Goal: Transaction & Acquisition: Purchase product/service

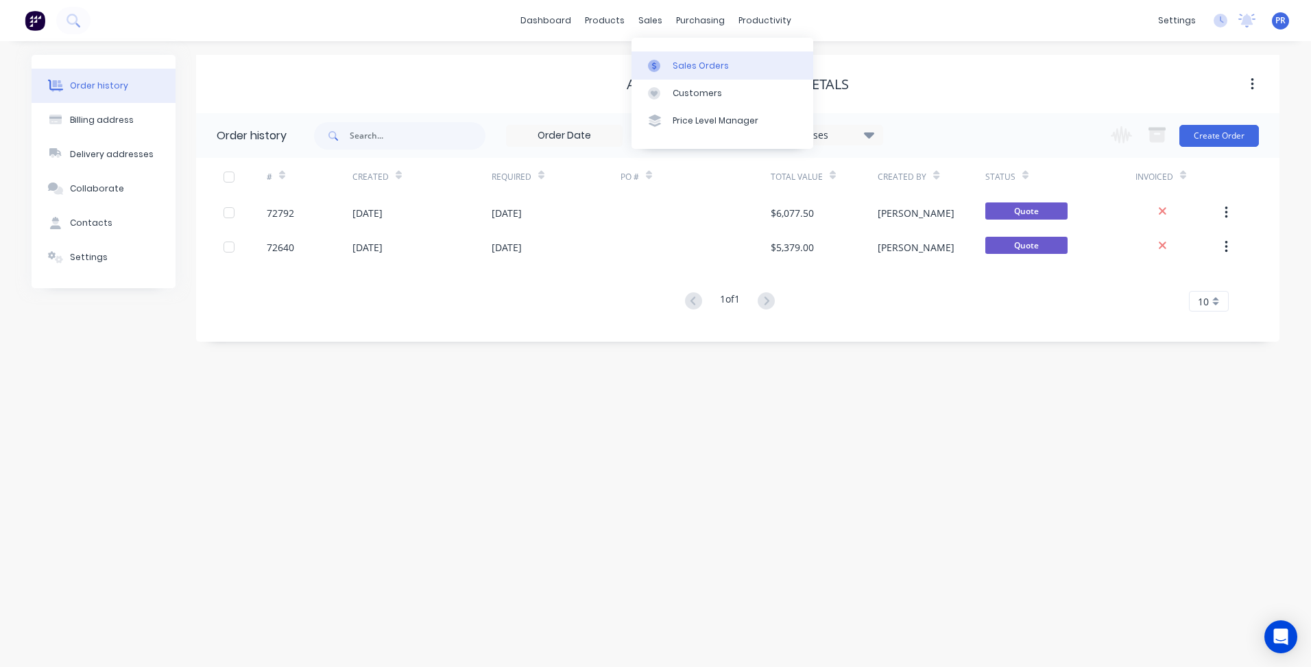
click at [686, 64] on div "Sales Orders" at bounding box center [701, 66] width 56 height 12
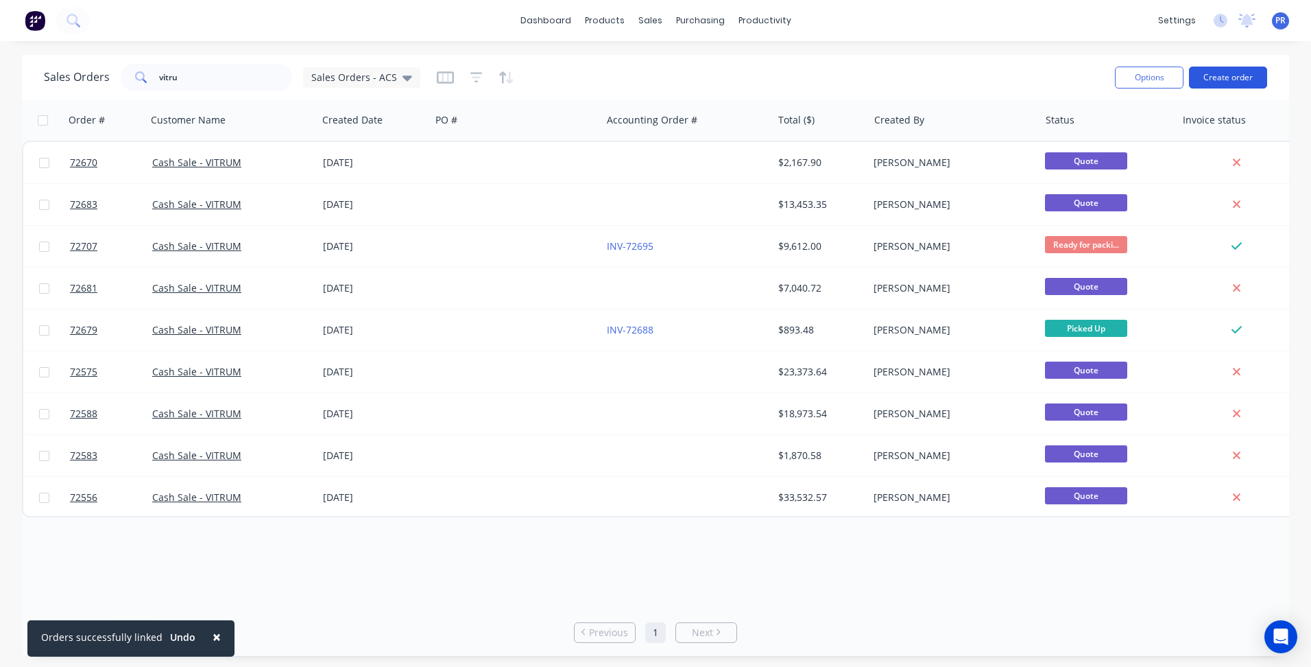
click at [1232, 71] on button "Create order" at bounding box center [1228, 78] width 78 height 22
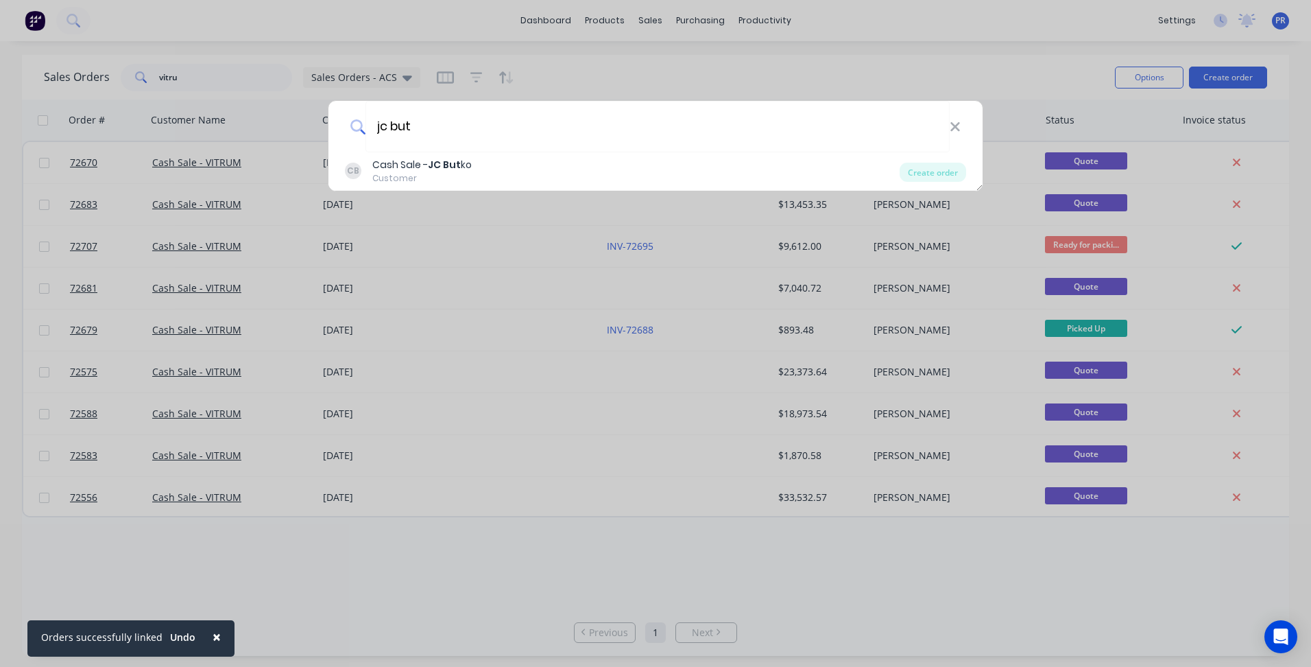
type input "jc but"
click at [505, 163] on div "CB Cash Sale - JC But ko Customer" at bounding box center [622, 171] width 555 height 27
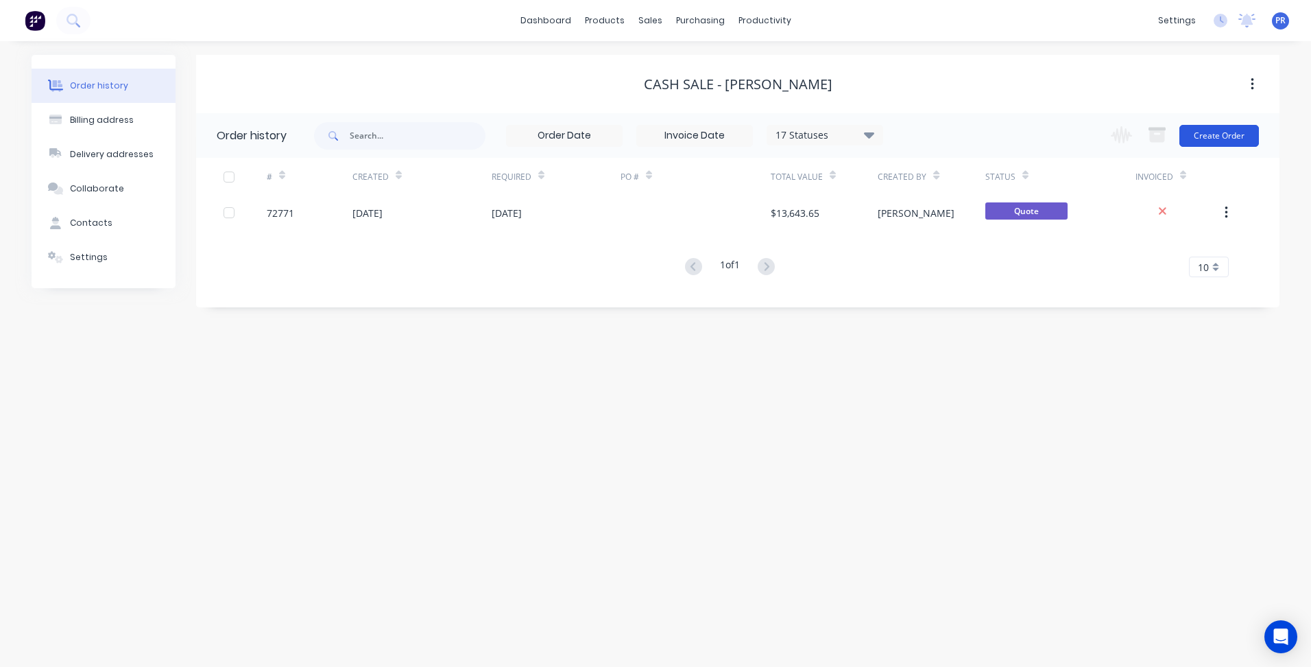
click at [1204, 134] on button "Create Order" at bounding box center [1220, 136] width 80 height 22
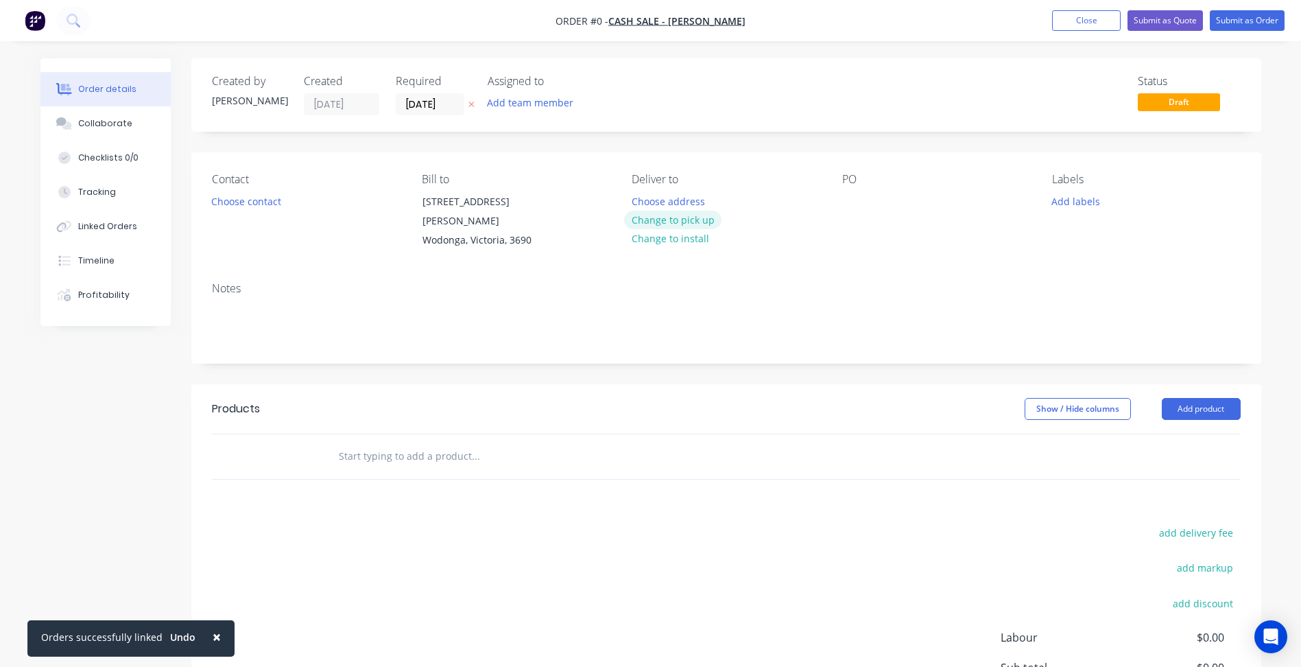
click at [667, 217] on button "Change to pick up" at bounding box center [672, 220] width 97 height 19
click at [265, 205] on button "Choose contact" at bounding box center [246, 200] width 84 height 19
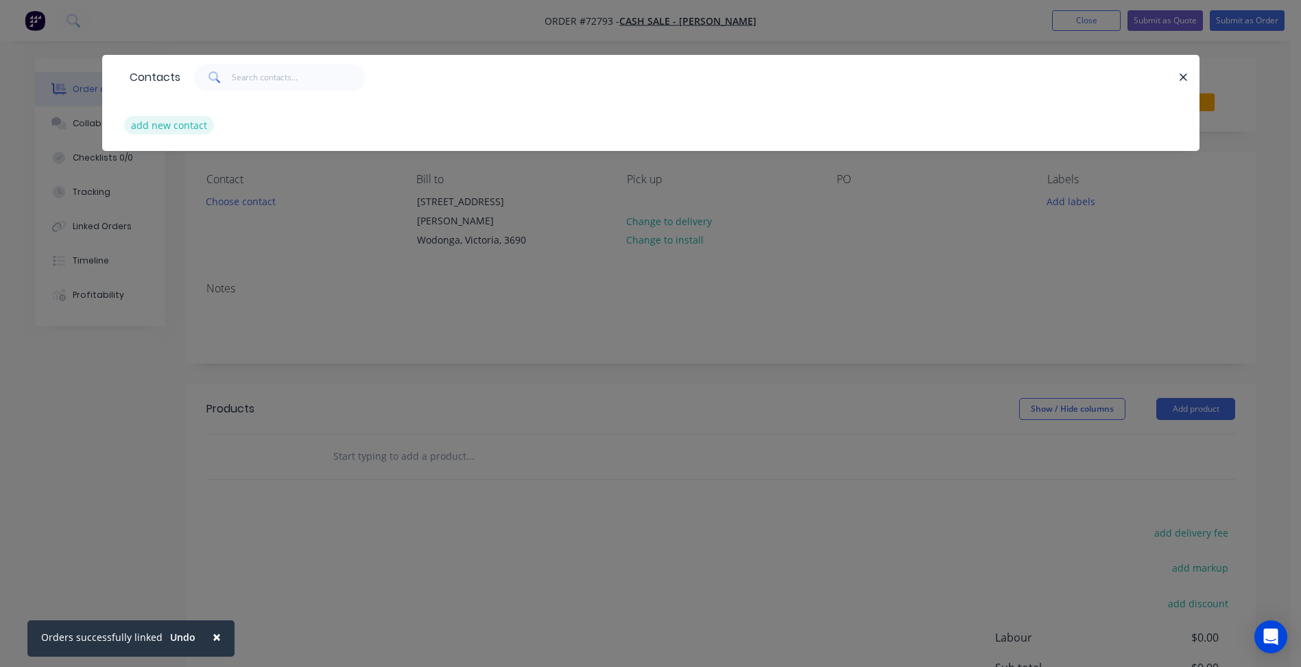
click at [178, 120] on button "add new contact" at bounding box center [169, 125] width 91 height 19
select select "AU"
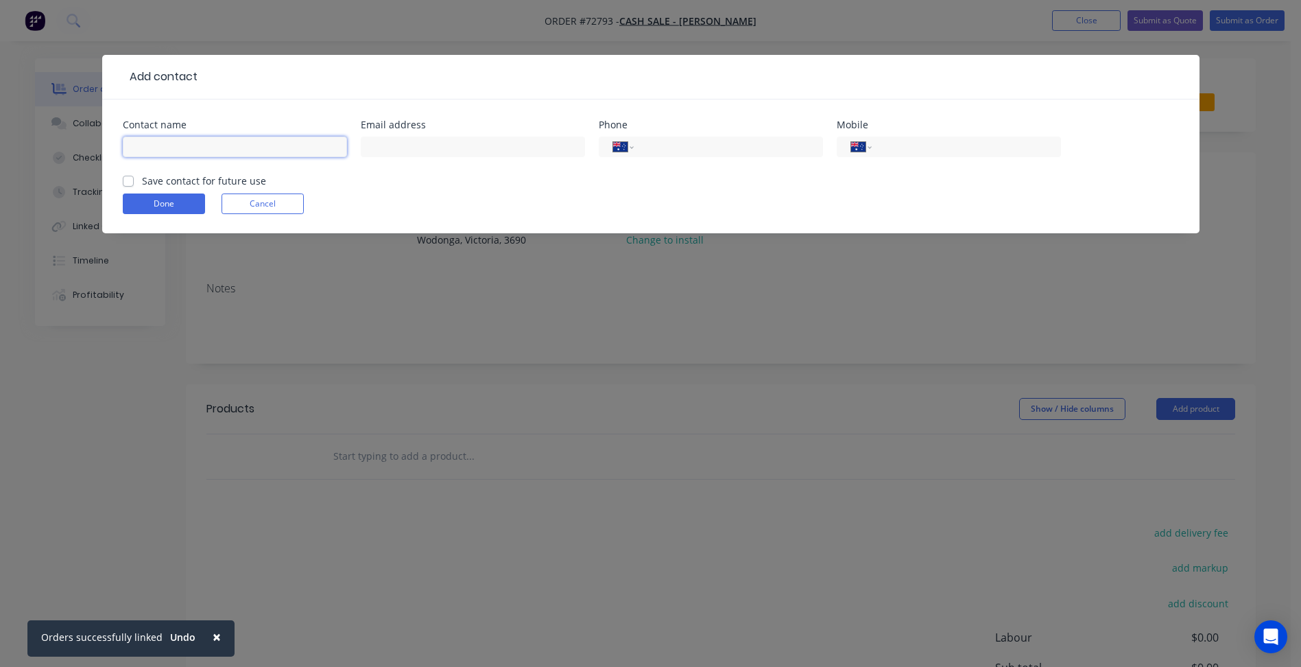
click at [176, 149] on input "text" at bounding box center [235, 146] width 224 height 21
type input "[PERSON_NAME]"
click at [387, 143] on input "text" at bounding box center [473, 146] width 224 height 21
drag, startPoint x: 442, startPoint y: 150, endPoint x: 797, endPoint y: 147, distance: 355.3
click at [442, 150] on input "text" at bounding box center [473, 146] width 224 height 21
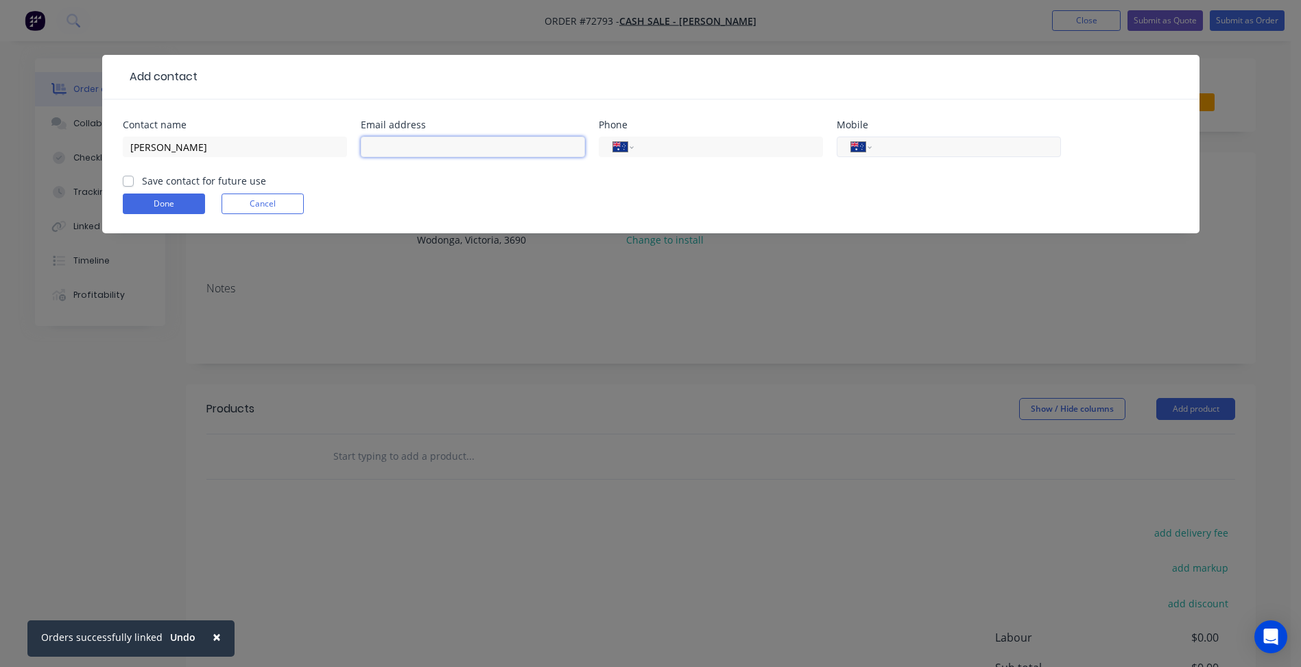
paste input "[PERSON_NAME][EMAIL_ADDRESS][PERSON_NAME][DOMAIN_NAME]"
type input "[PERSON_NAME][EMAIL_ADDRESS][PERSON_NAME][DOMAIN_NAME]"
click at [715, 145] on input "tel" at bounding box center [725, 147] width 165 height 16
type input "[PHONE_NUMBER]"
click at [901, 141] on input "tel" at bounding box center [963, 147] width 165 height 16
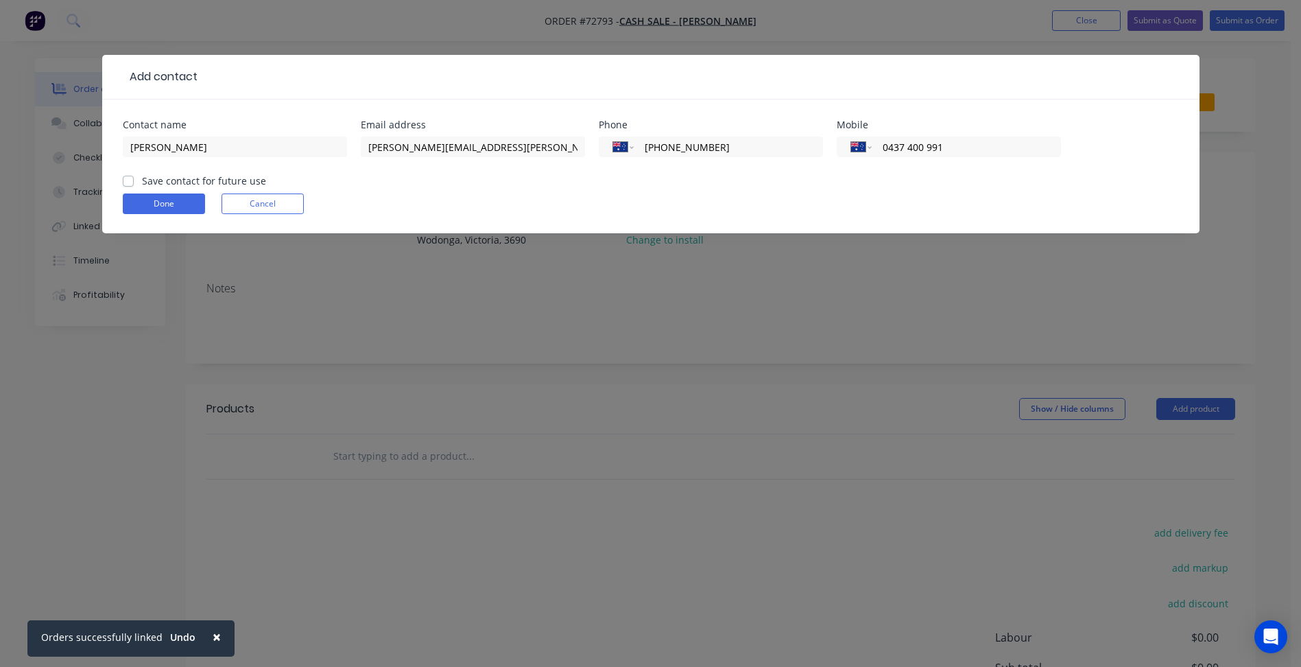
type input "0437 400 991"
click at [210, 183] on label "Save contact for future use" at bounding box center [204, 181] width 124 height 14
click at [134, 183] on input "Save contact for future use" at bounding box center [128, 180] width 11 height 13
checkbox input "true"
click at [172, 196] on button "Done" at bounding box center [164, 203] width 82 height 21
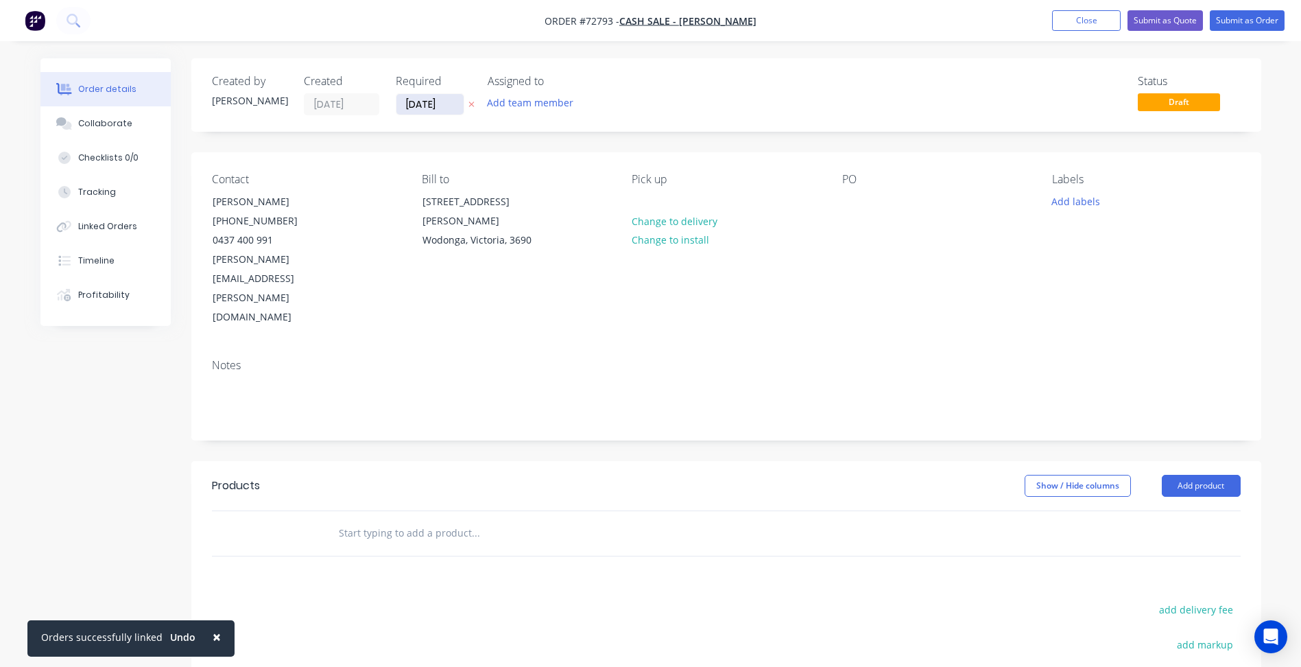
click at [429, 105] on input "[DATE]" at bounding box center [429, 104] width 67 height 21
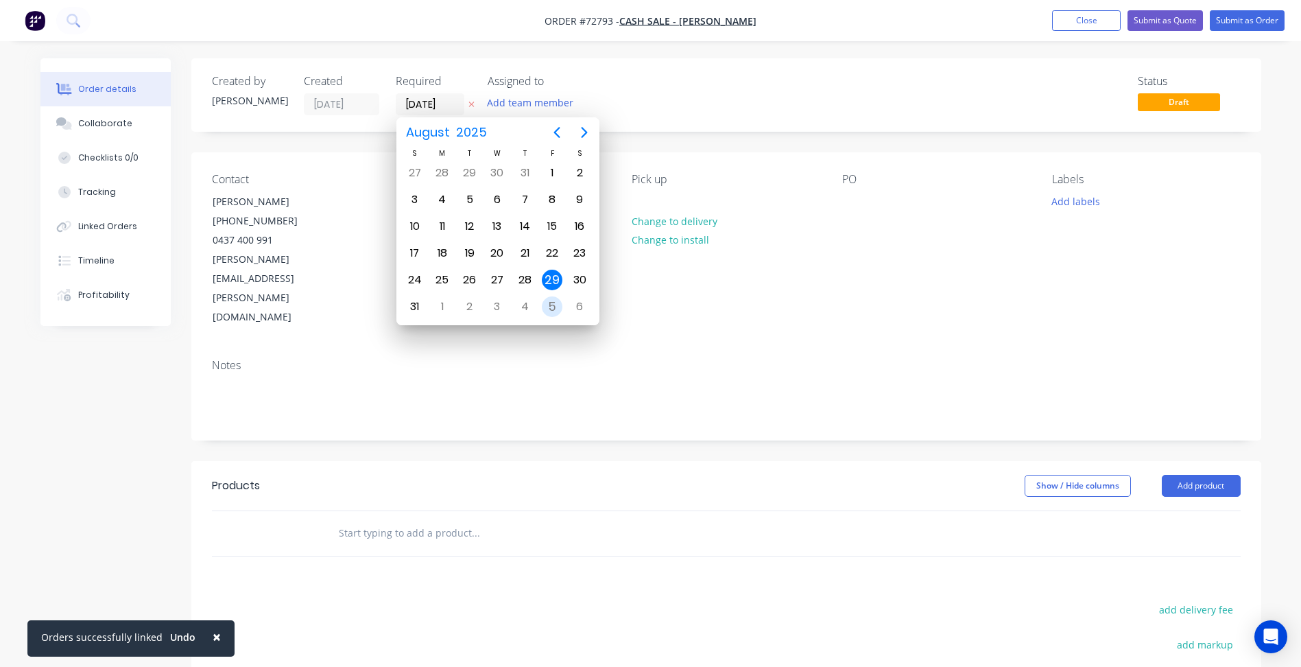
click at [557, 305] on div "5" at bounding box center [552, 306] width 21 height 21
type input "[DATE]"
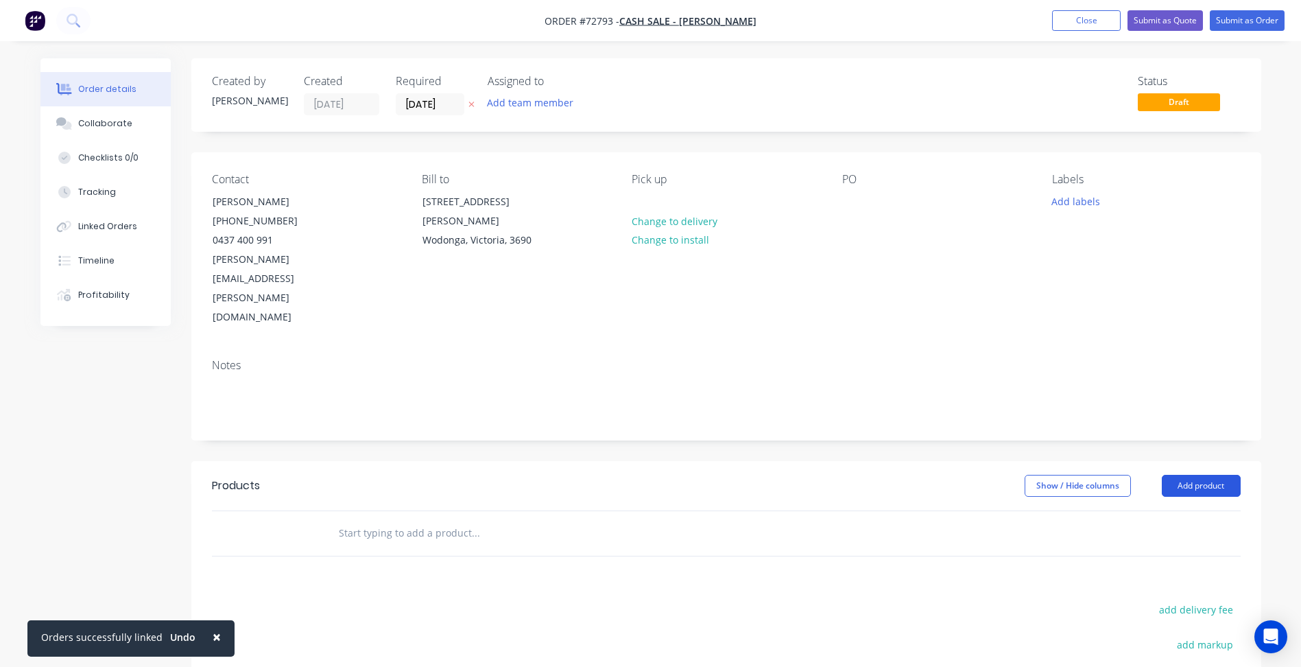
click at [1183, 475] on button "Add product" at bounding box center [1201, 486] width 79 height 22
click at [1167, 538] on div "Basic product" at bounding box center [1176, 548] width 106 height 20
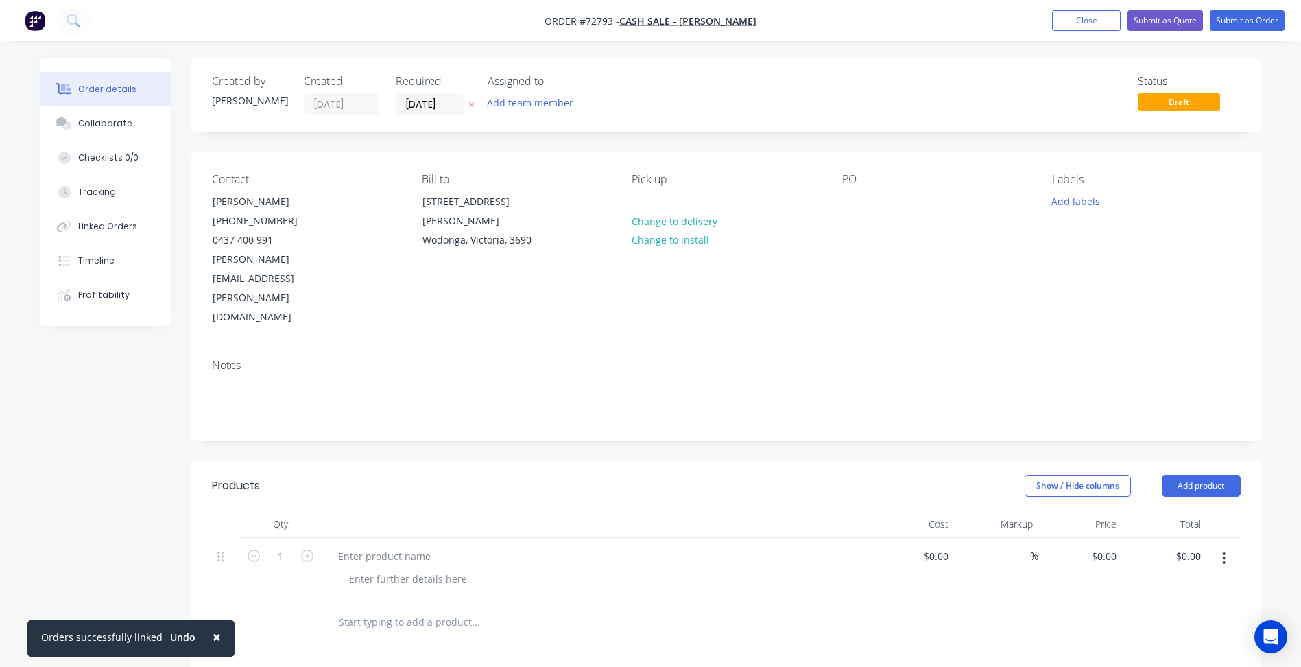
click at [1223, 551] on icon "button" at bounding box center [1223, 558] width 3 height 15
click at [1156, 666] on div "Delete" at bounding box center [1176, 677] width 106 height 20
click at [619, 23] on span "Order #72793 -" at bounding box center [582, 20] width 75 height 13
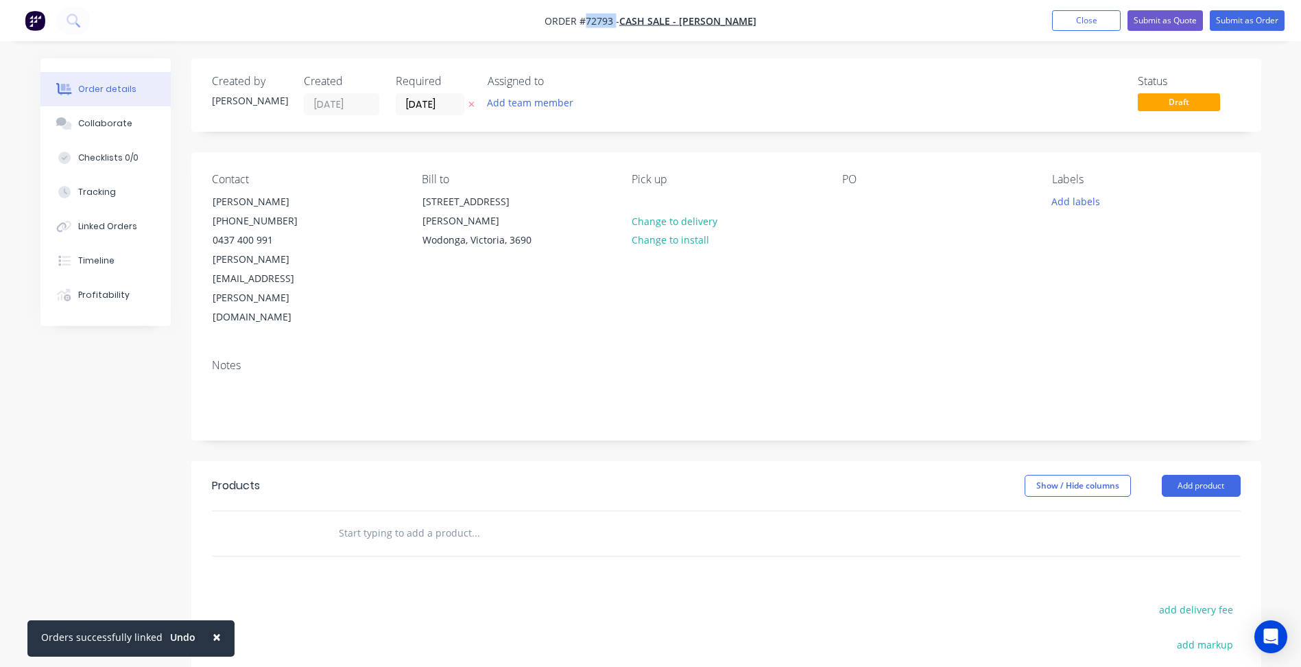
click at [619, 23] on span "Order #72793 -" at bounding box center [582, 20] width 75 height 13
copy span "72793"
click at [613, 25] on span "Order #72793 -" at bounding box center [582, 20] width 75 height 13
click at [1189, 475] on button "Add product" at bounding box center [1201, 486] width 79 height 22
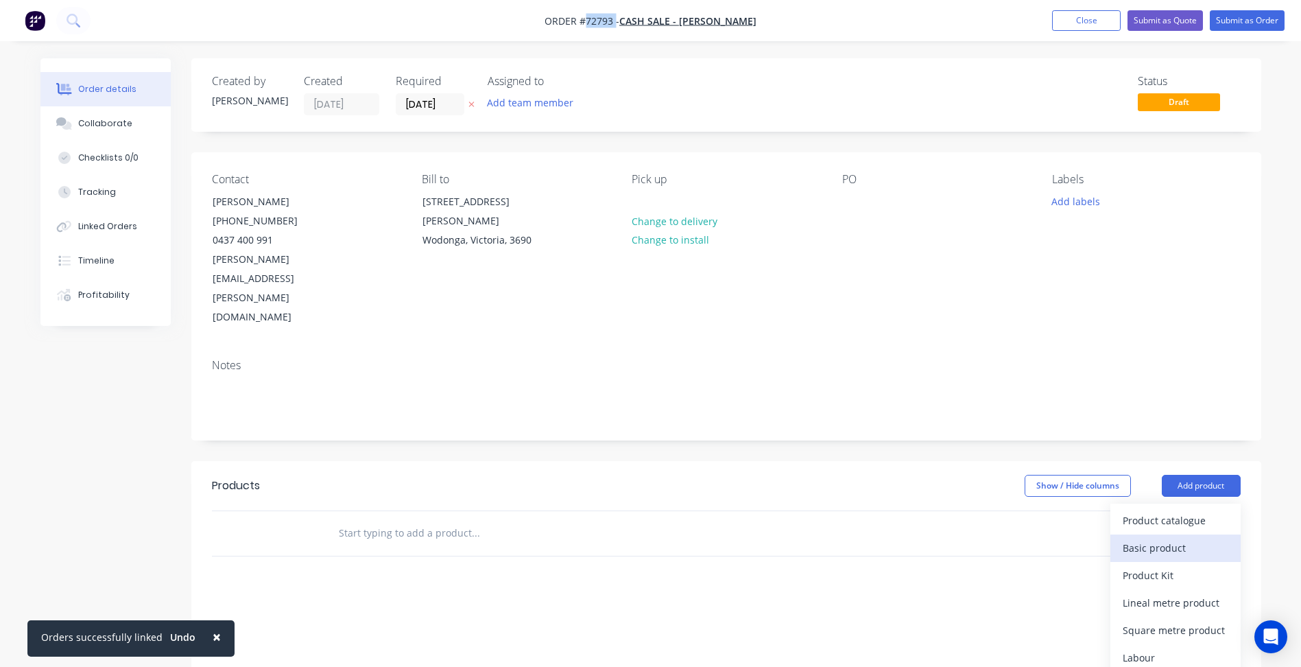
click at [1151, 538] on div "Basic product" at bounding box center [1176, 548] width 106 height 20
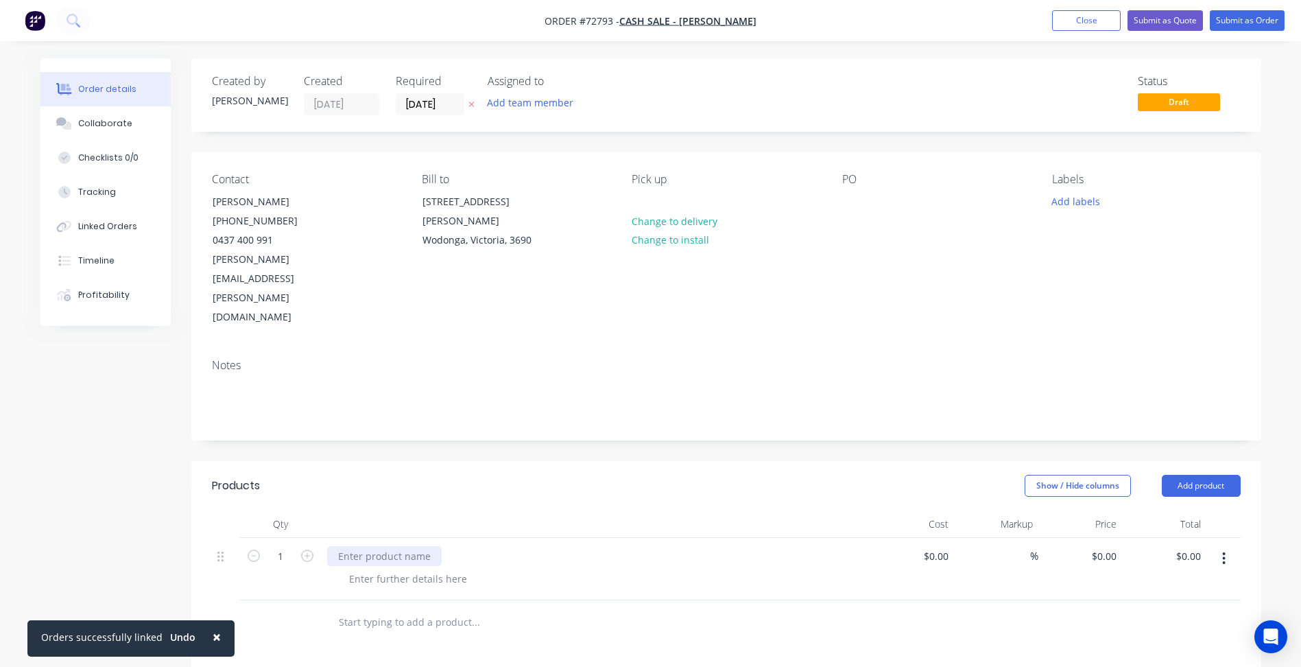
click at [407, 546] on div at bounding box center [384, 556] width 115 height 20
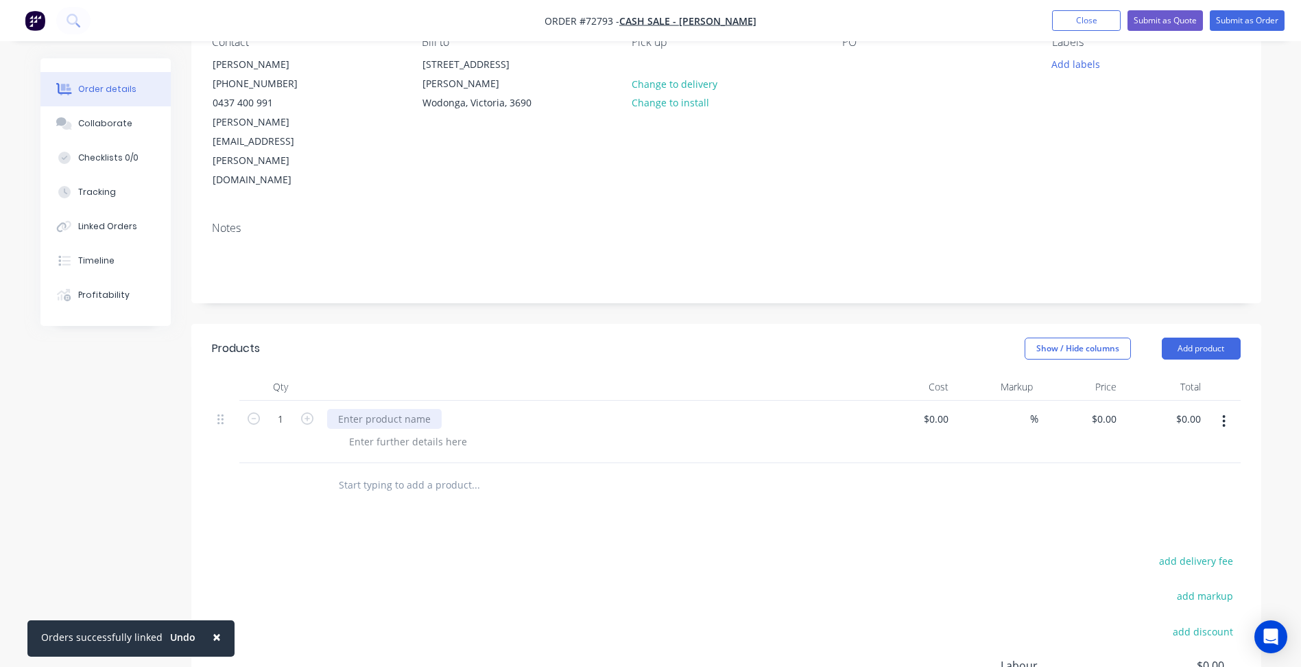
click at [396, 409] on div at bounding box center [384, 419] width 115 height 20
click at [362, 409] on div "Part" at bounding box center [347, 419] width 40 height 20
click at [363, 409] on div "Part" at bounding box center [347, 419] width 40 height 20
click at [370, 431] on div at bounding box center [408, 441] width 140 height 20
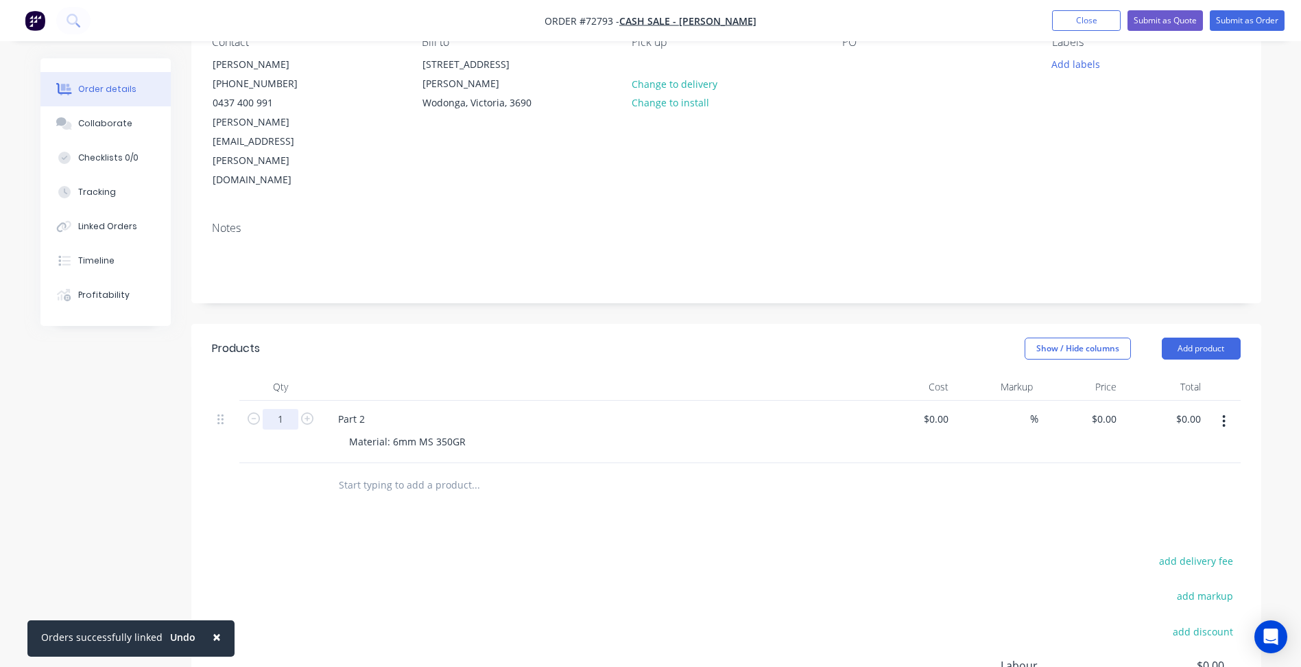
click at [289, 409] on input "1" at bounding box center [281, 419] width 36 height 21
type input "2"
drag, startPoint x: 547, startPoint y: 390, endPoint x: 531, endPoint y: 392, distance: 16.6
click at [547, 431] on div "Material: 6mm MS 350GR" at bounding box center [601, 441] width 527 height 20
click at [453, 401] on div "Part 2 Material: 6mm MS 350GR" at bounding box center [596, 432] width 549 height 62
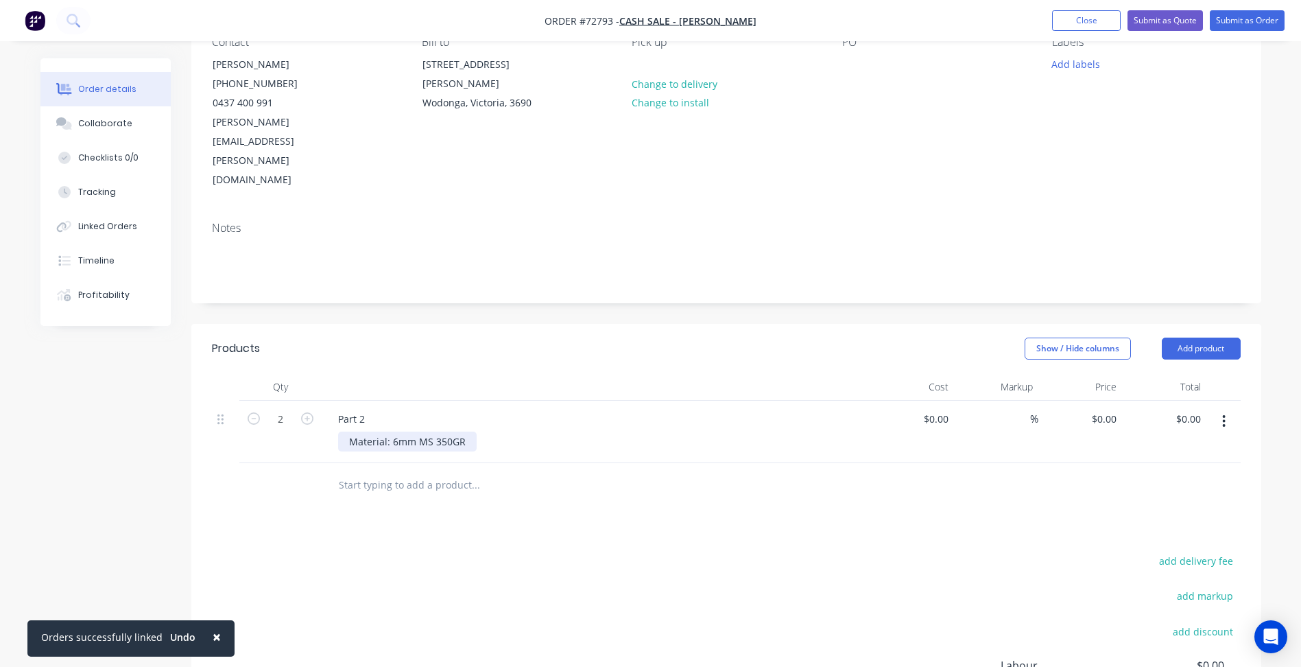
click at [459, 431] on div "Material: 6mm MS 350GR" at bounding box center [407, 441] width 139 height 20
click at [1227, 409] on button "button" at bounding box center [1224, 421] width 32 height 25
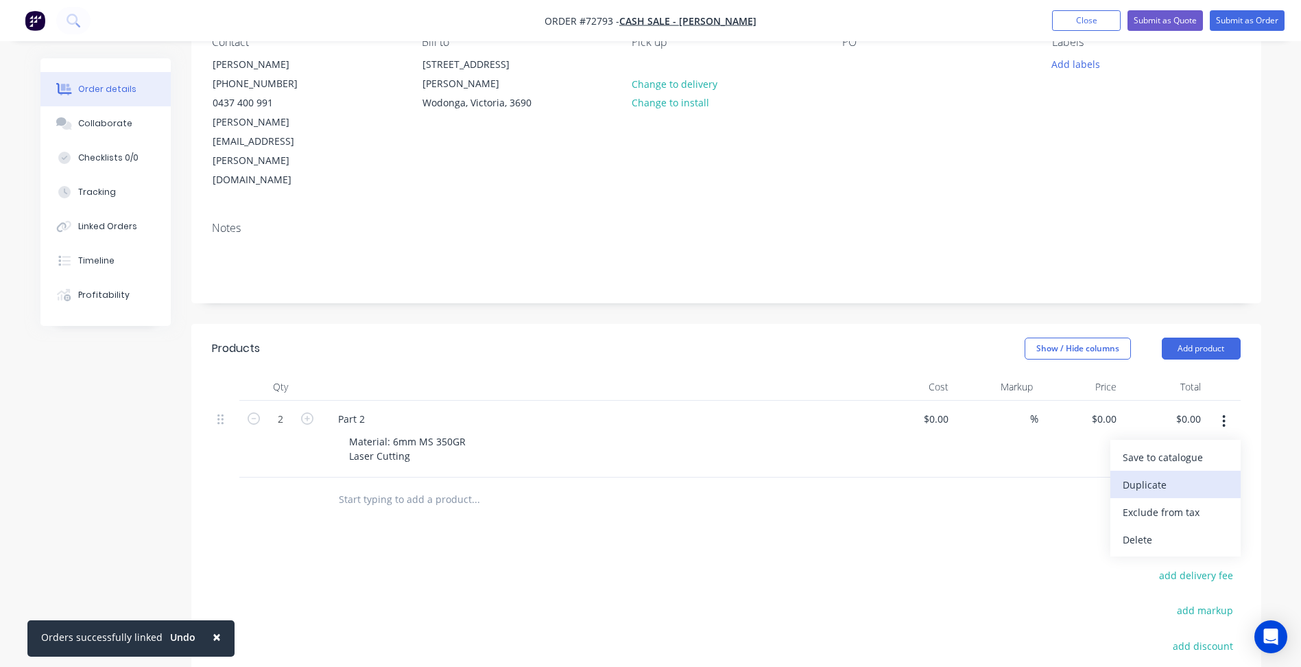
click at [1139, 475] on div "Duplicate" at bounding box center [1176, 485] width 106 height 20
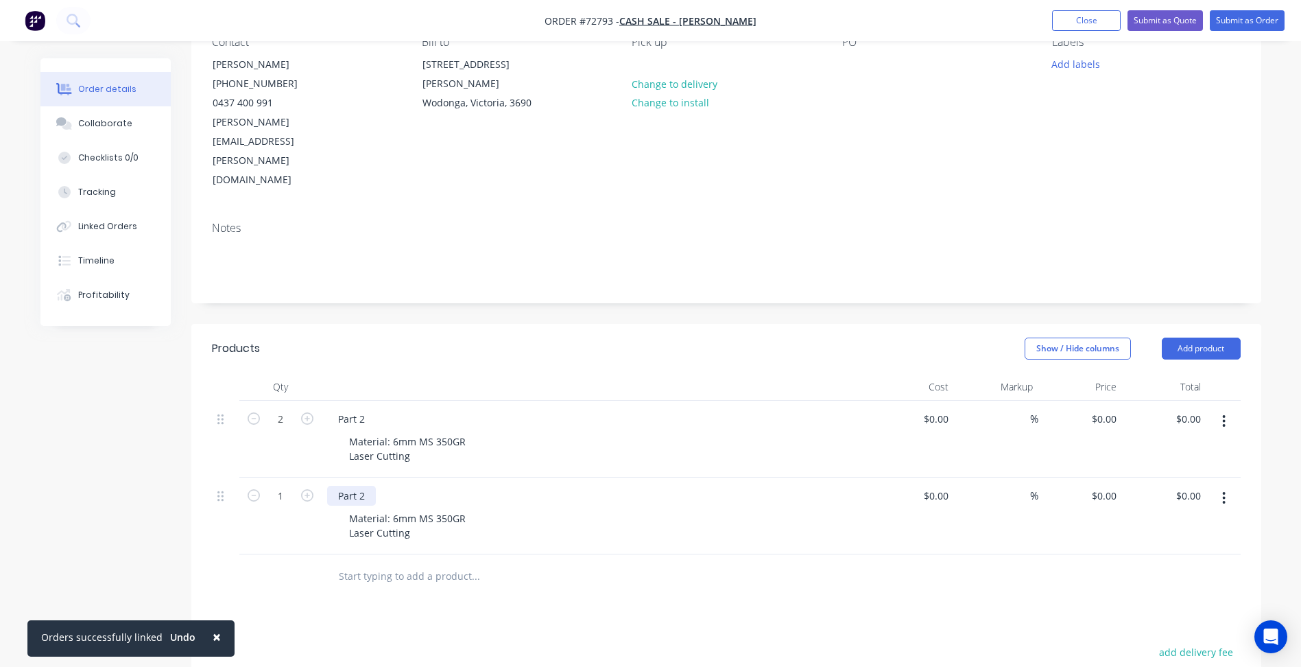
click at [364, 486] on div "Part 2" at bounding box center [351, 496] width 49 height 20
click at [396, 508] on div "Material: 6mm MS 350GR Laser Cutting" at bounding box center [407, 525] width 139 height 34
click at [398, 508] on div "Material: 6mm MS 350GR Laser Cutting" at bounding box center [407, 525] width 139 height 34
click at [283, 429] on input "1" at bounding box center [281, 419] width 36 height 21
type input "2"
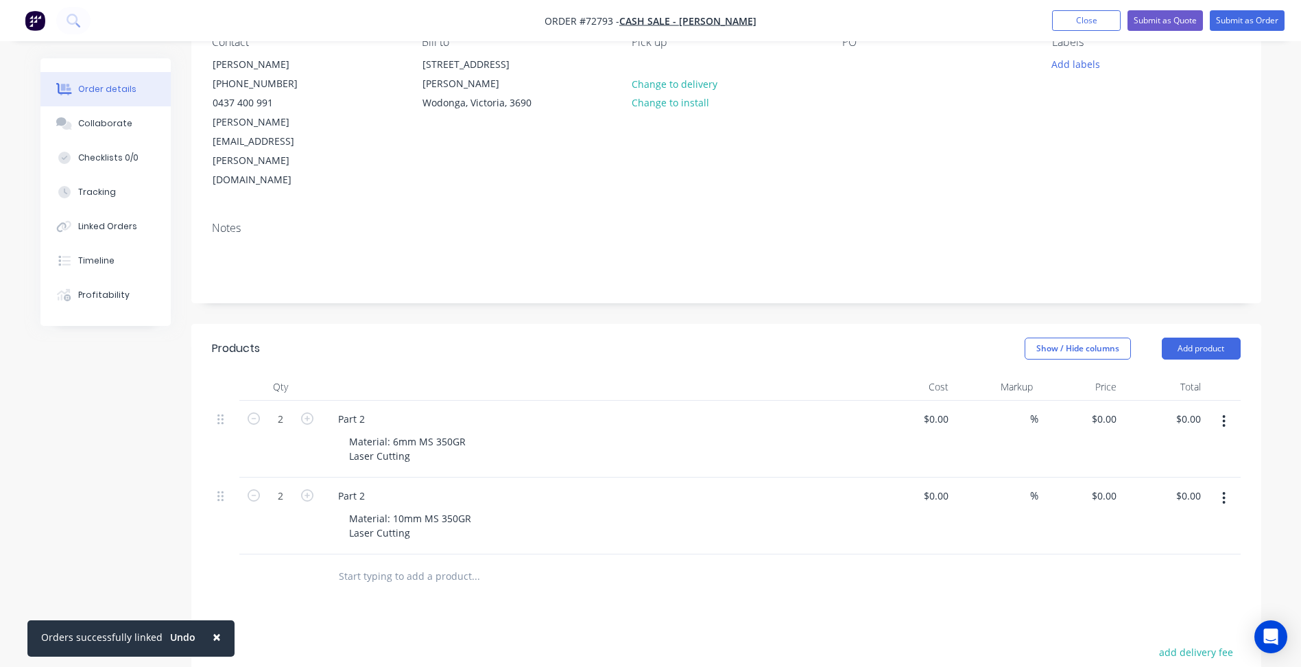
click at [1221, 486] on button "button" at bounding box center [1224, 498] width 32 height 25
click at [1135, 551] on div "Duplicate" at bounding box center [1176, 561] width 106 height 20
click at [368, 562] on div "Part 2" at bounding box center [351, 572] width 49 height 20
click at [359, 486] on div "Part 2" at bounding box center [351, 496] width 49 height 20
click at [363, 486] on div "Part 2" at bounding box center [351, 496] width 49 height 20
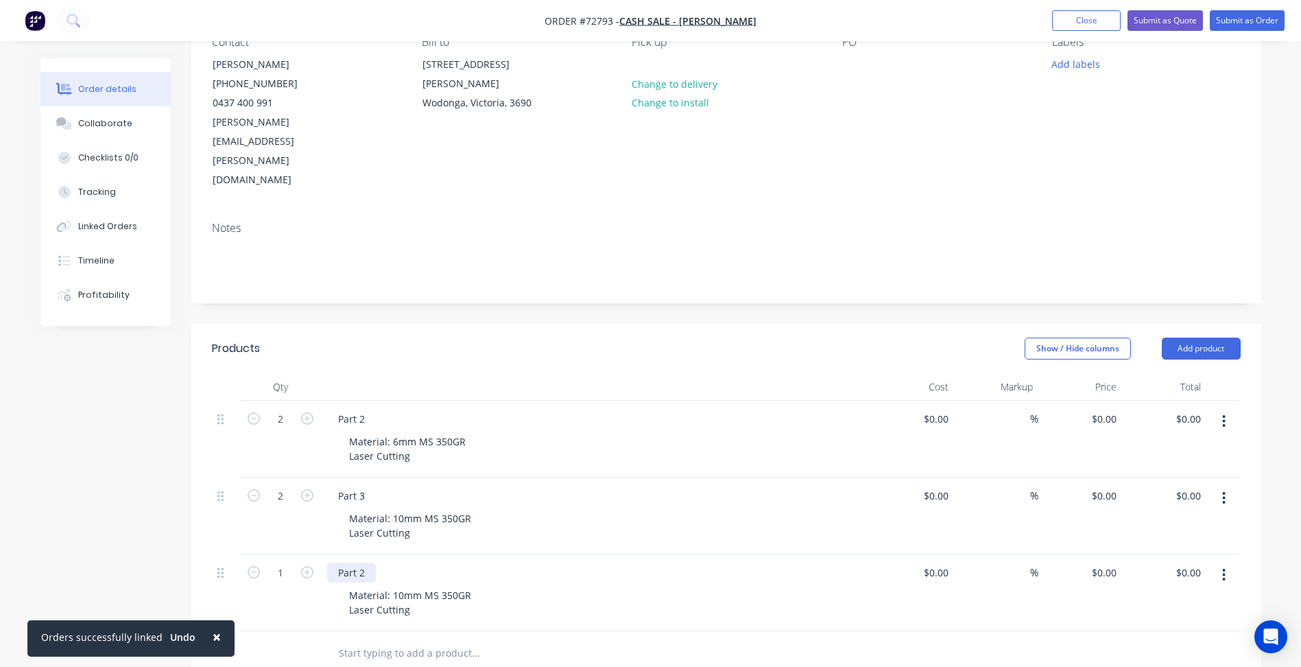
click at [363, 562] on div "Part 2" at bounding box center [351, 572] width 49 height 20
click at [364, 562] on div "Part 2" at bounding box center [351, 572] width 49 height 20
click at [290, 429] on input "1" at bounding box center [281, 419] width 36 height 21
type input "8"
click at [378, 554] on div "Part 4 Material: 10mm MS 350GR Laser Cutting" at bounding box center [596, 592] width 549 height 77
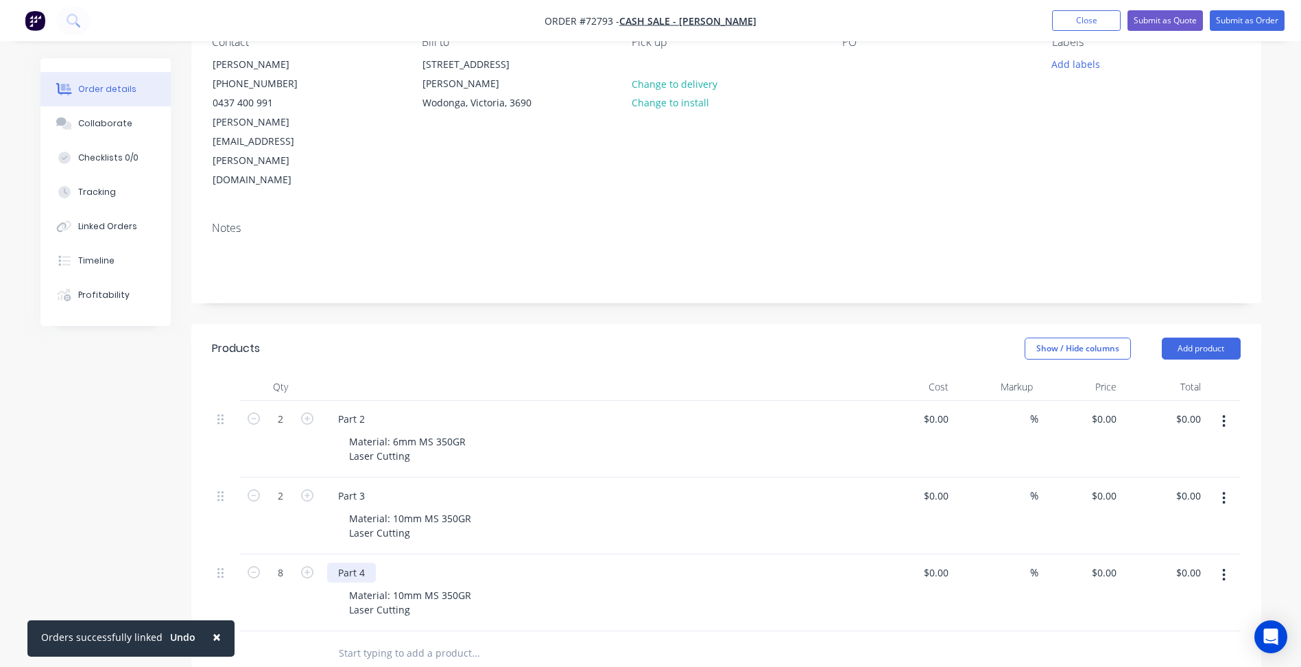
click at [368, 562] on div "Part 4" at bounding box center [351, 572] width 49 height 20
click at [402, 585] on div "Material: 10mm MS 350GR Laser Cutting" at bounding box center [410, 602] width 144 height 34
click at [396, 585] on div "Material: 10mm MS 350GR Laser Cutting" at bounding box center [410, 602] width 144 height 34
click at [362, 585] on div "Material: 50mm MS 350GR Laser Cutting" at bounding box center [410, 602] width 144 height 34
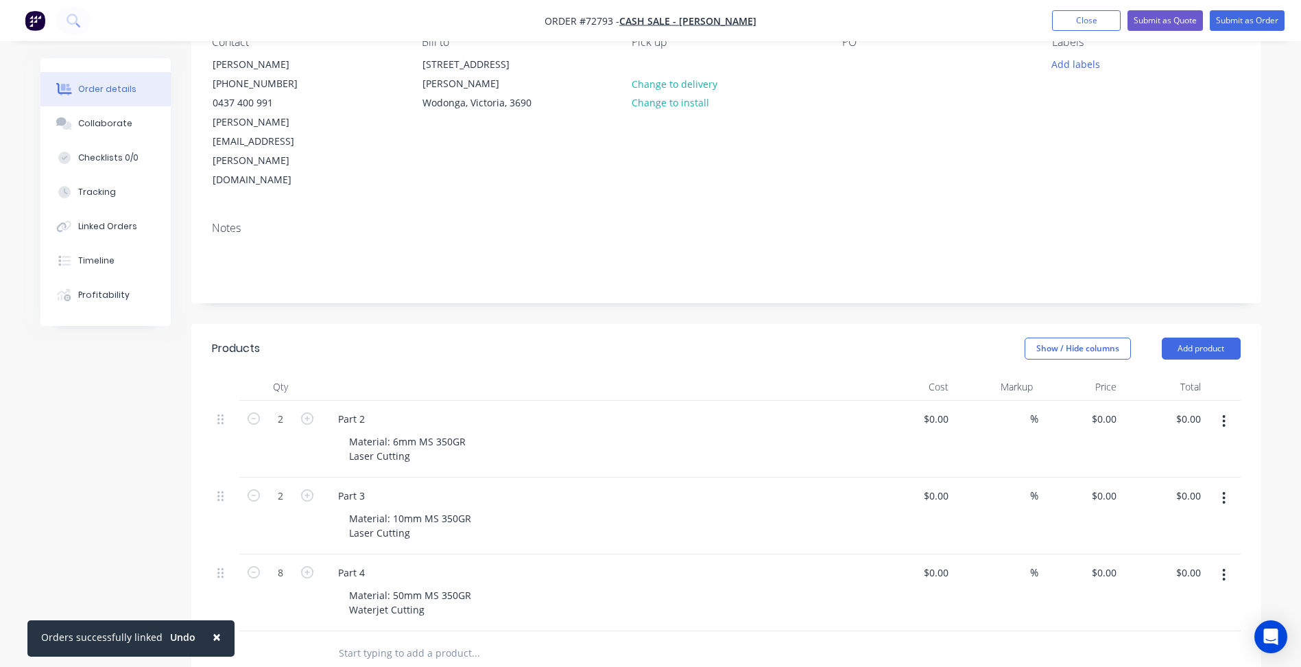
click at [1228, 486] on button "button" at bounding box center [1224, 498] width 32 height 25
click at [1162, 551] on div "Duplicate" at bounding box center [1176, 561] width 106 height 20
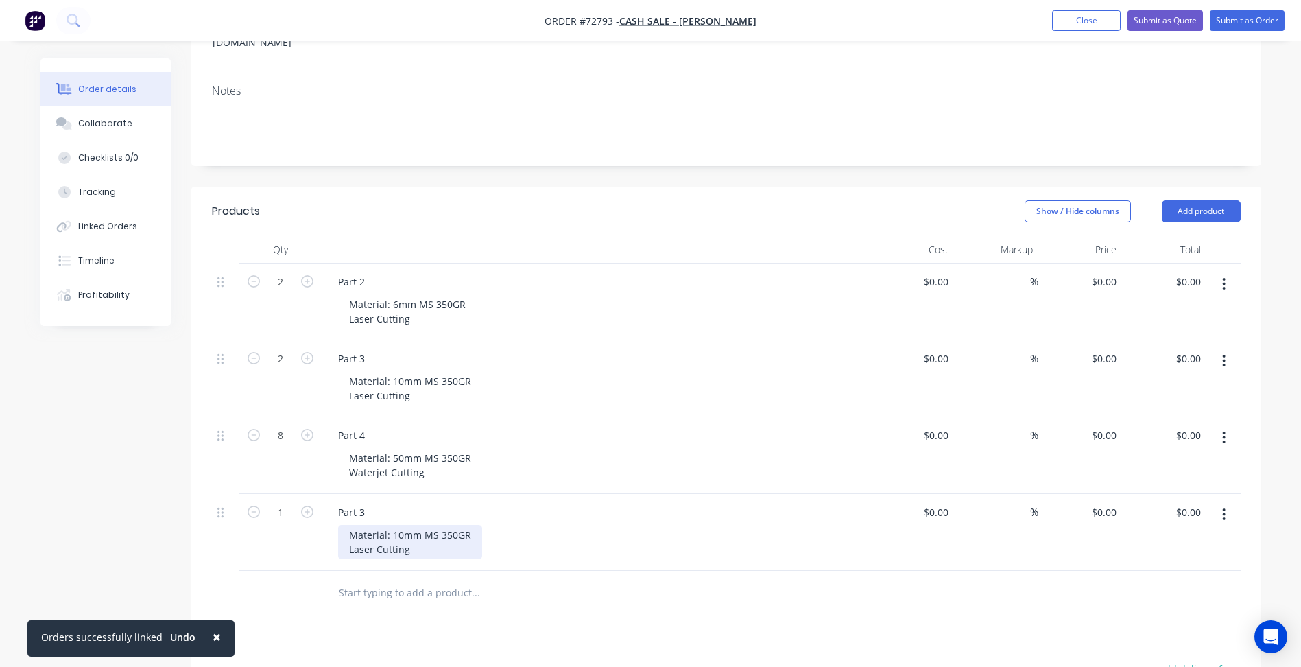
click at [392, 525] on div "Material: 10mm MS 350GR Laser Cutting" at bounding box center [410, 542] width 144 height 34
drag, startPoint x: 350, startPoint y: 452, endPoint x: 361, endPoint y: 450, distance: 11.8
click at [350, 502] on div "Part 3" at bounding box center [351, 512] width 49 height 20
click at [362, 502] on div "Part 3" at bounding box center [351, 512] width 49 height 20
click at [374, 494] on div "Part 5 Material: 10mm MS 350GR Laser Cutting" at bounding box center [596, 532] width 549 height 77
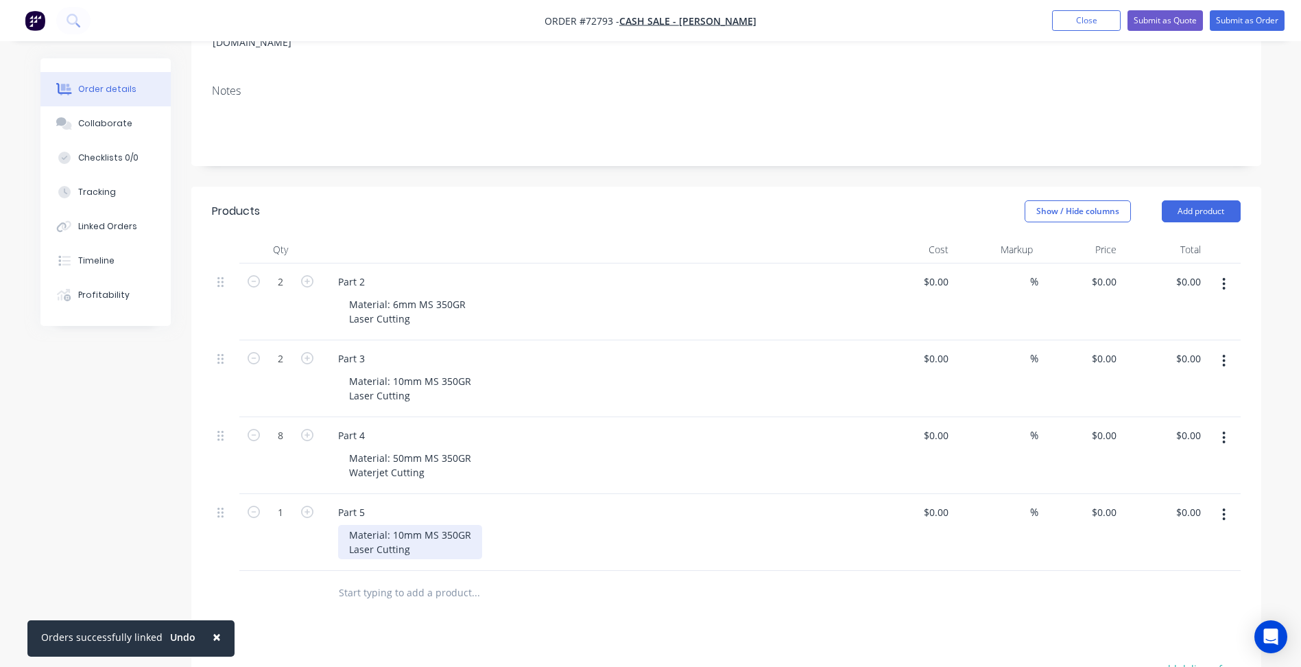
click at [397, 525] on div "Material: 10mm MS 350GR Laser Cutting" at bounding box center [410, 542] width 144 height 34
click at [398, 525] on div "Material: 10mm MS 350GR Laser Cutting" at bounding box center [410, 542] width 144 height 34
click at [291, 292] on input "1" at bounding box center [281, 282] width 36 height 21
type input "2"
click at [186, 569] on div "Created by [PERSON_NAME] Created [DATE] Required [DATE] Assigned to Add team me…" at bounding box center [650, 374] width 1221 height 1181
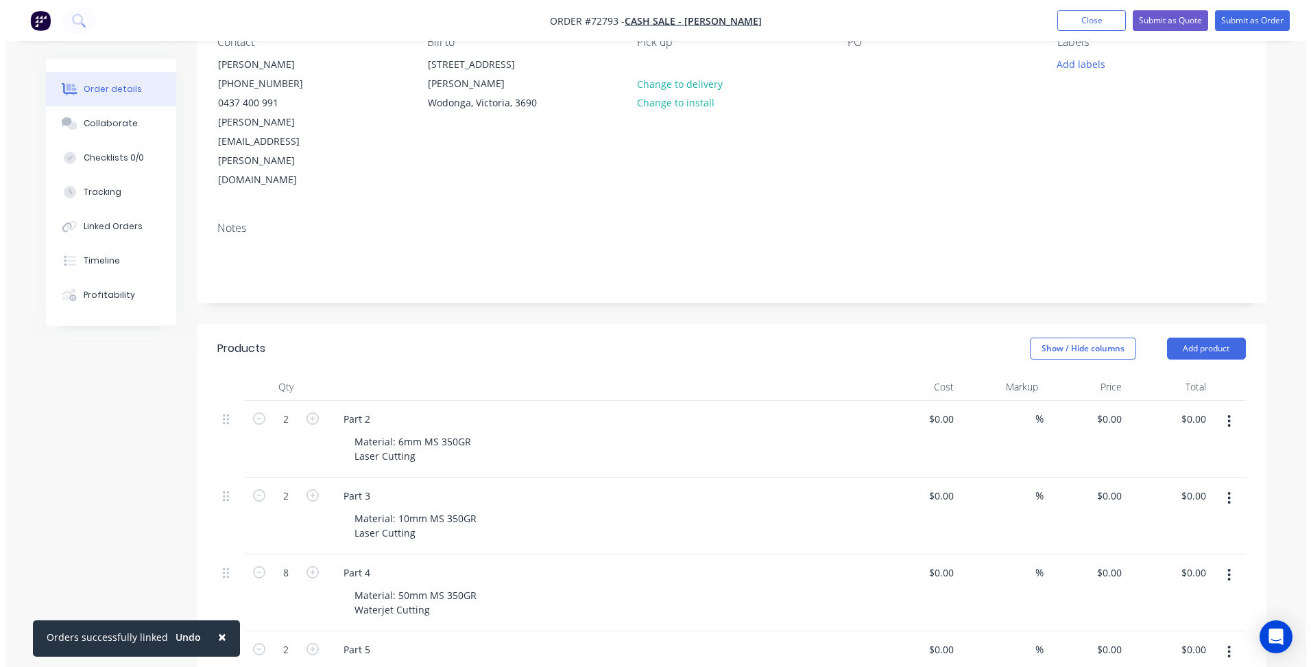
scroll to position [0, 0]
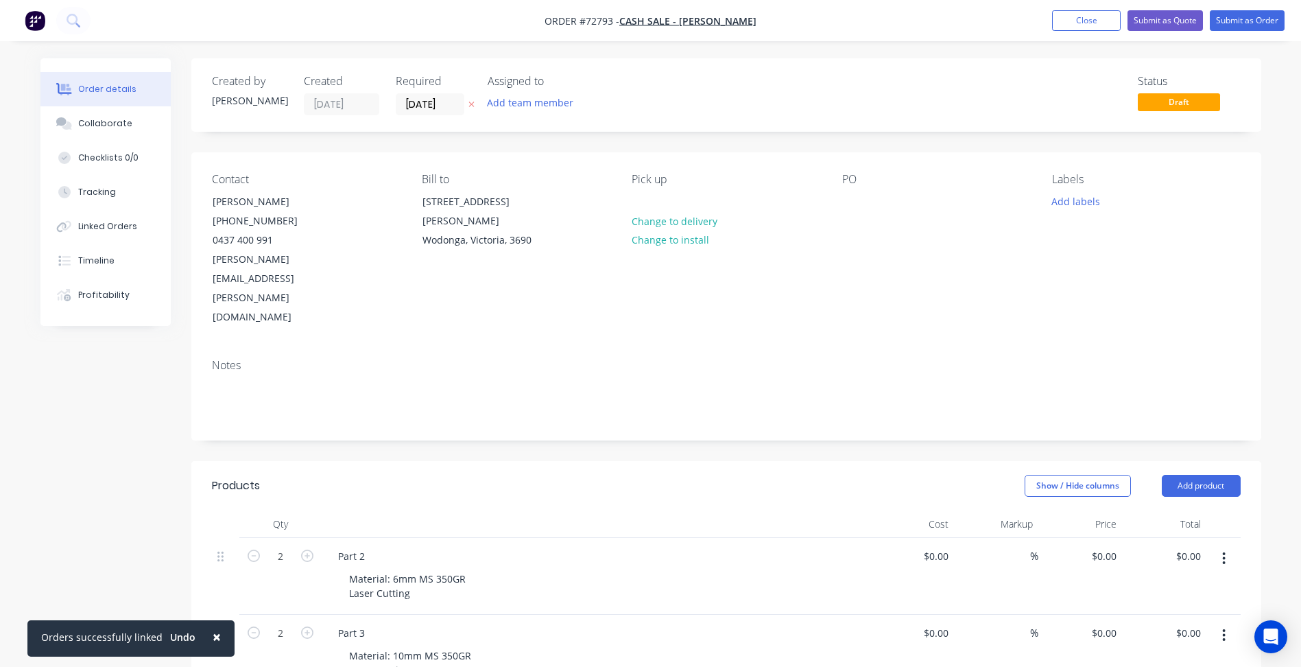
click at [339, 18] on nav "Order #72793 - Cash Sale - [PERSON_NAME] Add product Close Submit as Quote Subm…" at bounding box center [650, 20] width 1301 height 41
drag, startPoint x: 640, startPoint y: 364, endPoint x: 578, endPoint y: 232, distance: 145.4
click at [640, 364] on div "Notes" at bounding box center [726, 394] width 1070 height 92
click at [1088, 15] on button "Close" at bounding box center [1086, 20] width 69 height 21
